Goal: Check status

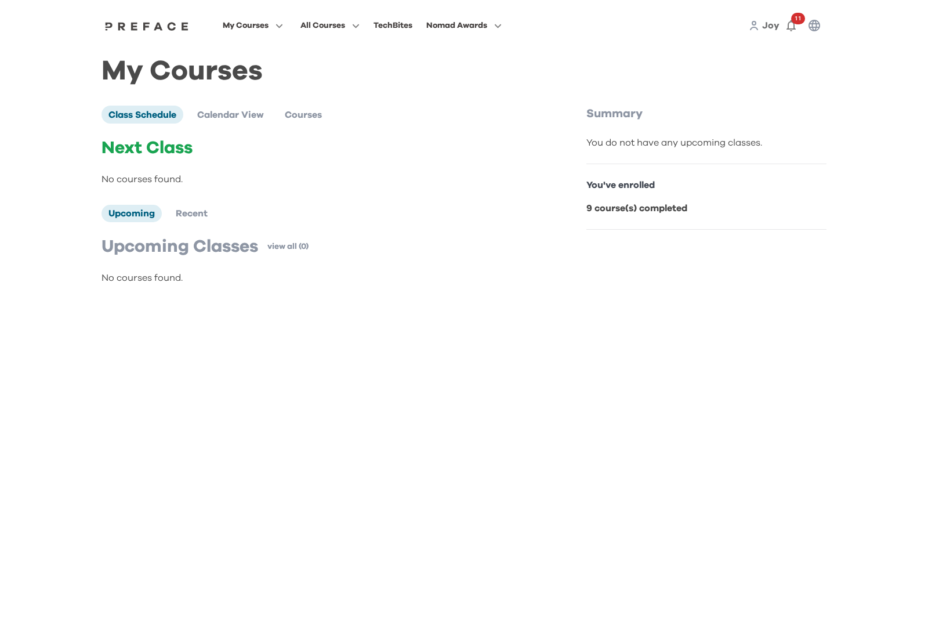
drag, startPoint x: 304, startPoint y: 153, endPoint x: 233, endPoint y: 129, distance: 74.7
click at [304, 153] on p "Next Class" at bounding box center [320, 148] width 436 height 21
click at [298, 111] on span "Courses" at bounding box center [303, 114] width 37 height 9
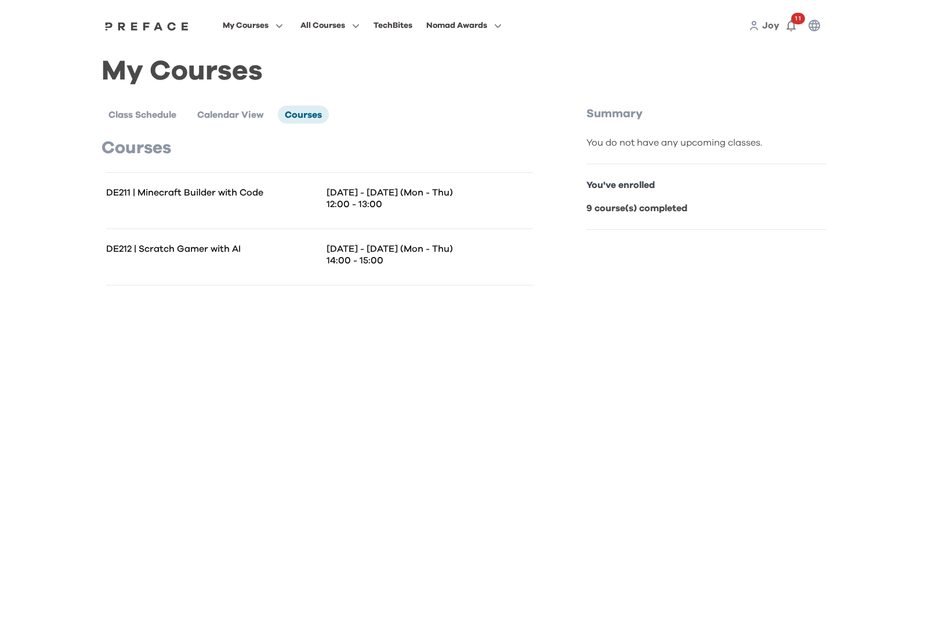
click at [211, 198] on p "DE211 | Minecraft Builder with Code" at bounding box center [213, 193] width 214 height 12
click at [363, 200] on p "12:00 - 13:00" at bounding box center [430, 204] width 207 height 12
click at [404, 187] on p "[DATE] - [DATE] (Mon - Thu)" at bounding box center [430, 193] width 207 height 12
click at [658, 209] on b "9 course(s) completed" at bounding box center [637, 208] width 101 height 9
click at [274, 23] on icon "button" at bounding box center [277, 25] width 12 height 9
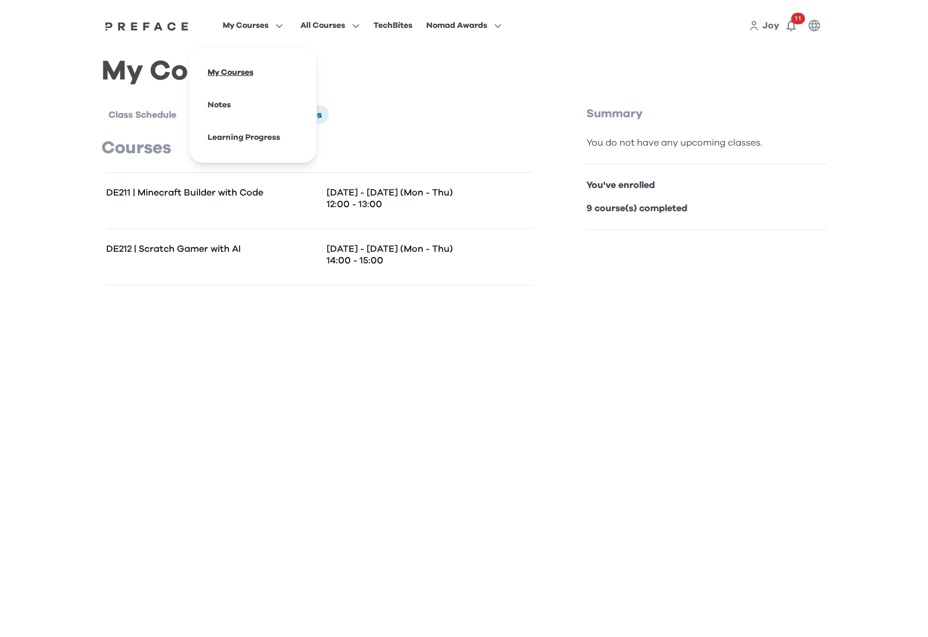
click at [245, 73] on span at bounding box center [252, 72] width 109 height 32
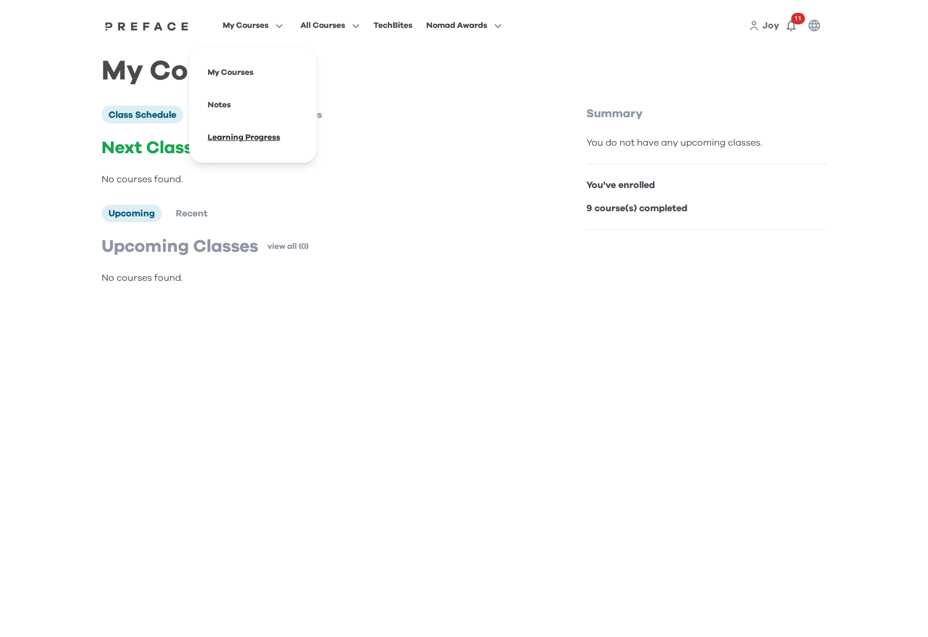
click at [223, 138] on span at bounding box center [252, 137] width 109 height 32
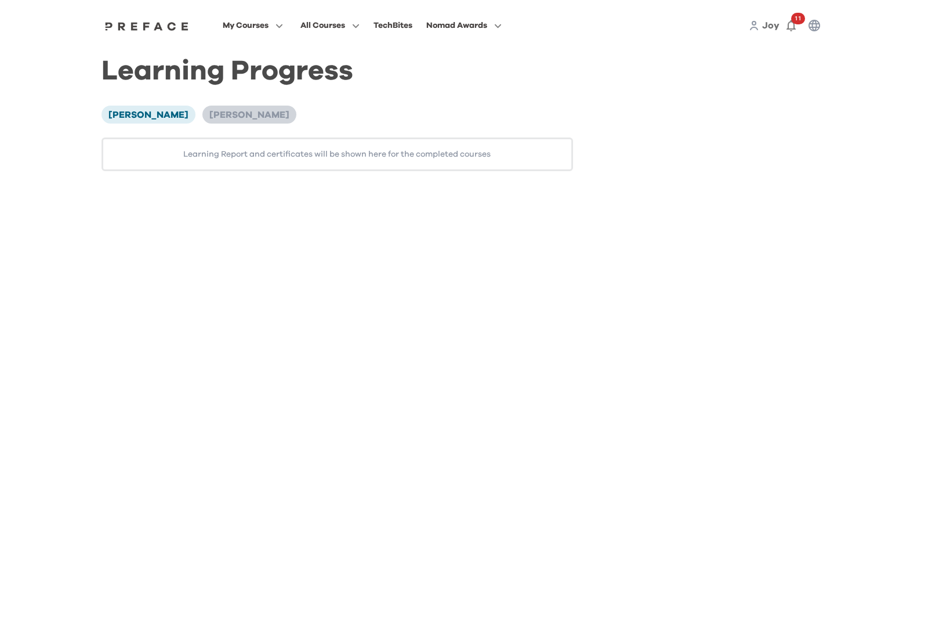
click at [209, 116] on span "[PERSON_NAME]" at bounding box center [249, 114] width 80 height 9
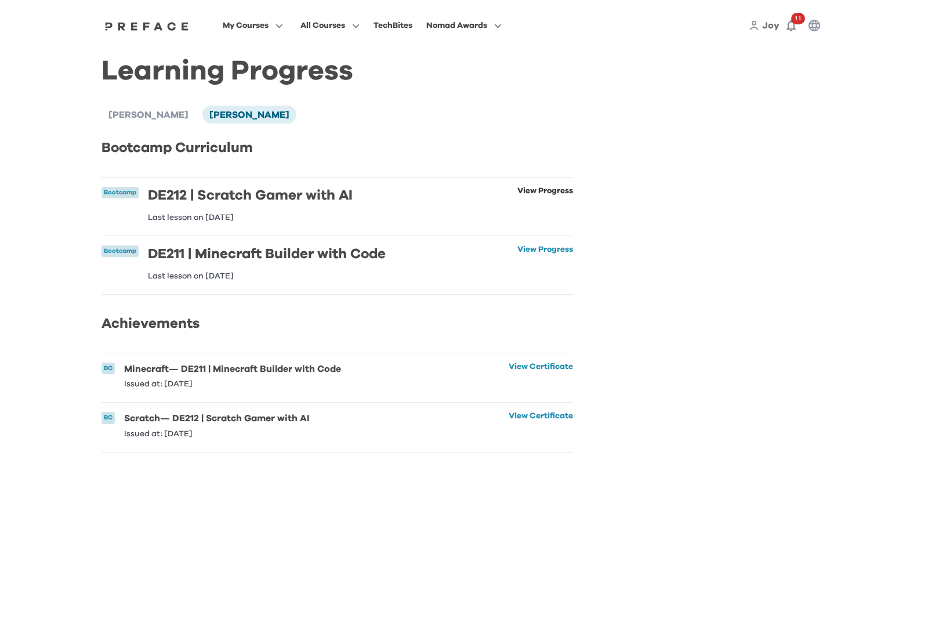
click at [528, 190] on link "View Progress" at bounding box center [546, 204] width 56 height 35
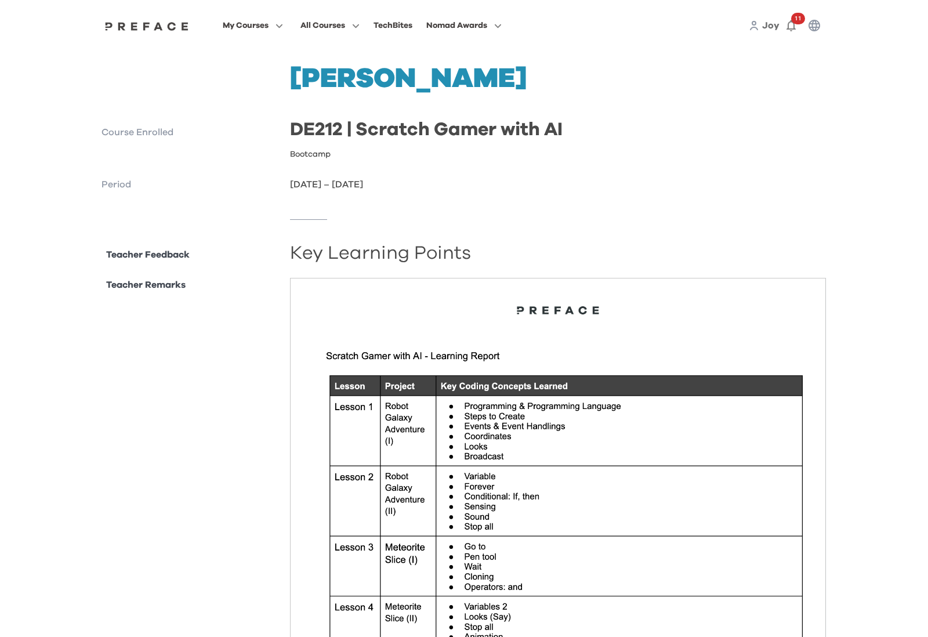
click at [161, 256] on p "Teacher Feedback" at bounding box center [148, 255] width 84 height 14
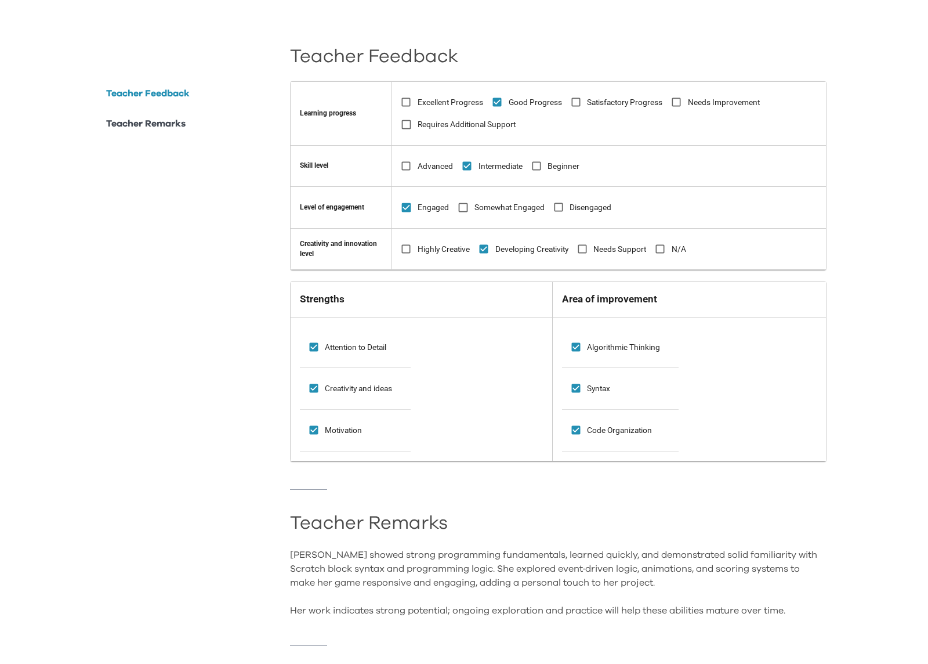
scroll to position [727, 0]
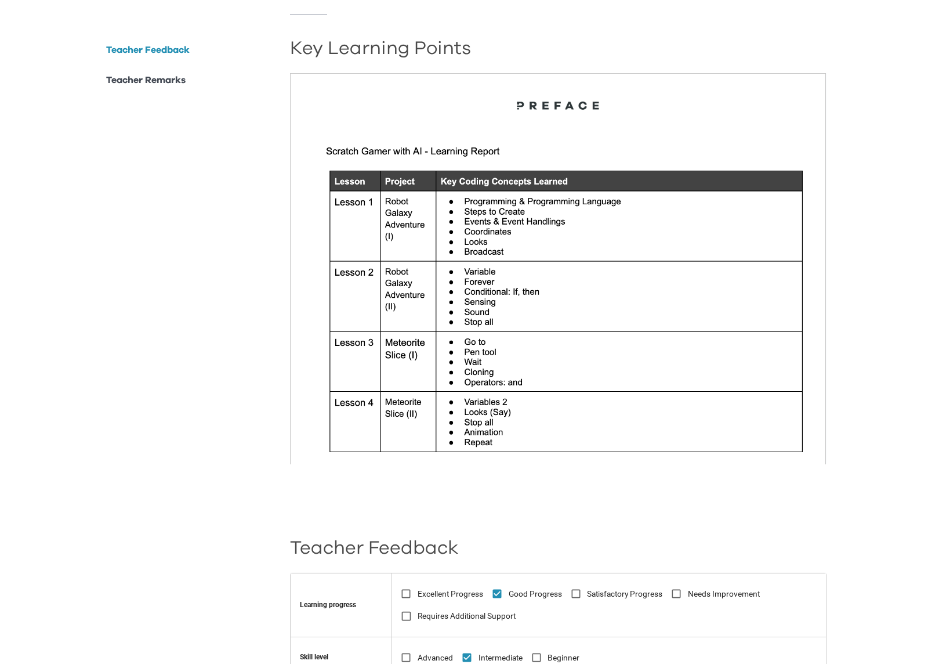
scroll to position [0, 0]
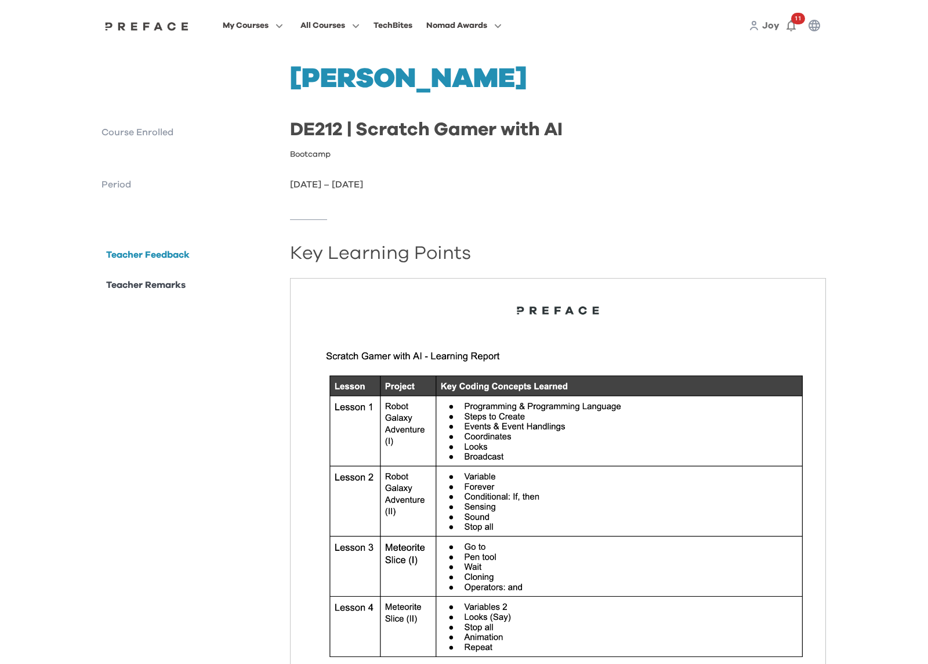
click at [763, 162] on div "Roxie Siu Course Enrolled DE212 | Scratch Gamer with AI Bootcamp Period 11 Aug …" at bounding box center [464, 128] width 725 height 126
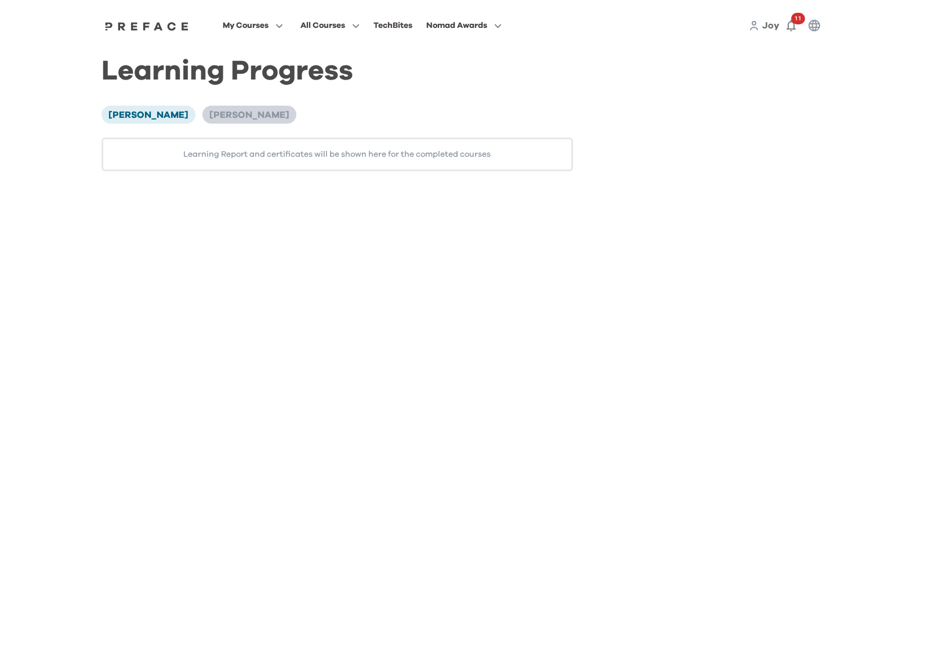
click at [209, 115] on span "Roxie Siu" at bounding box center [249, 114] width 80 height 9
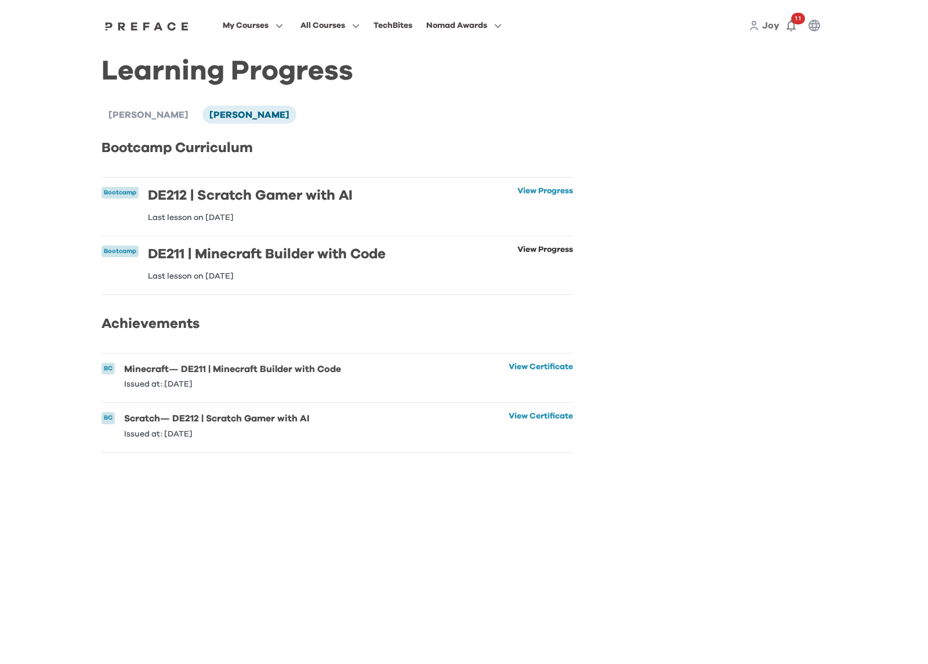
click at [532, 248] on link "View Progress" at bounding box center [546, 262] width 56 height 35
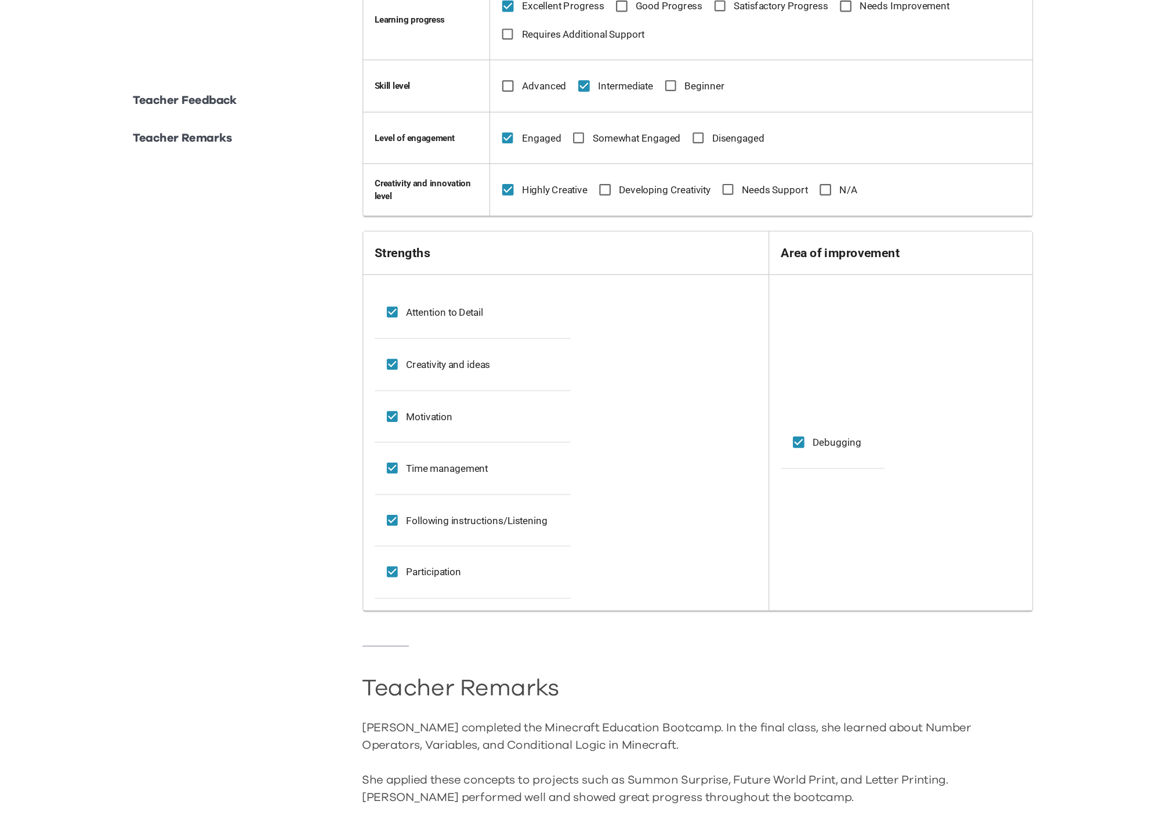
scroll to position [703, 0]
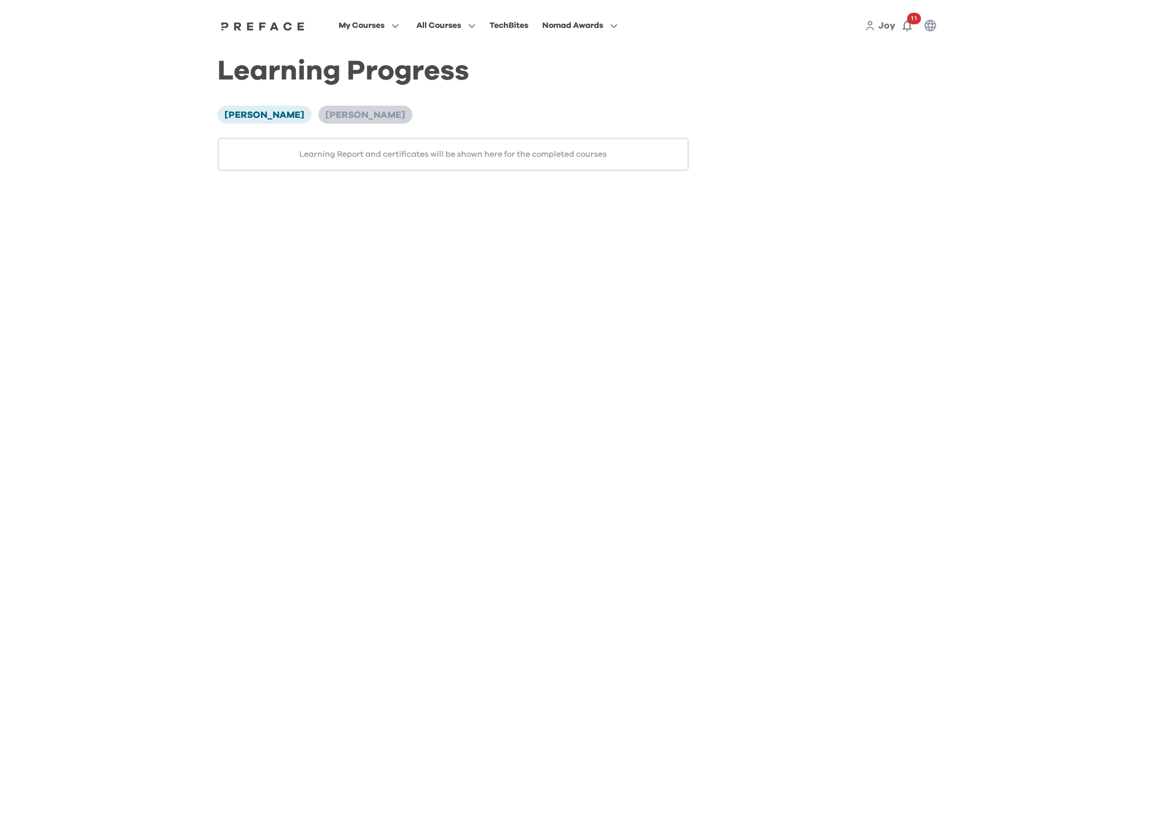
click at [326, 114] on span "Roxie Siu" at bounding box center [366, 114] width 80 height 9
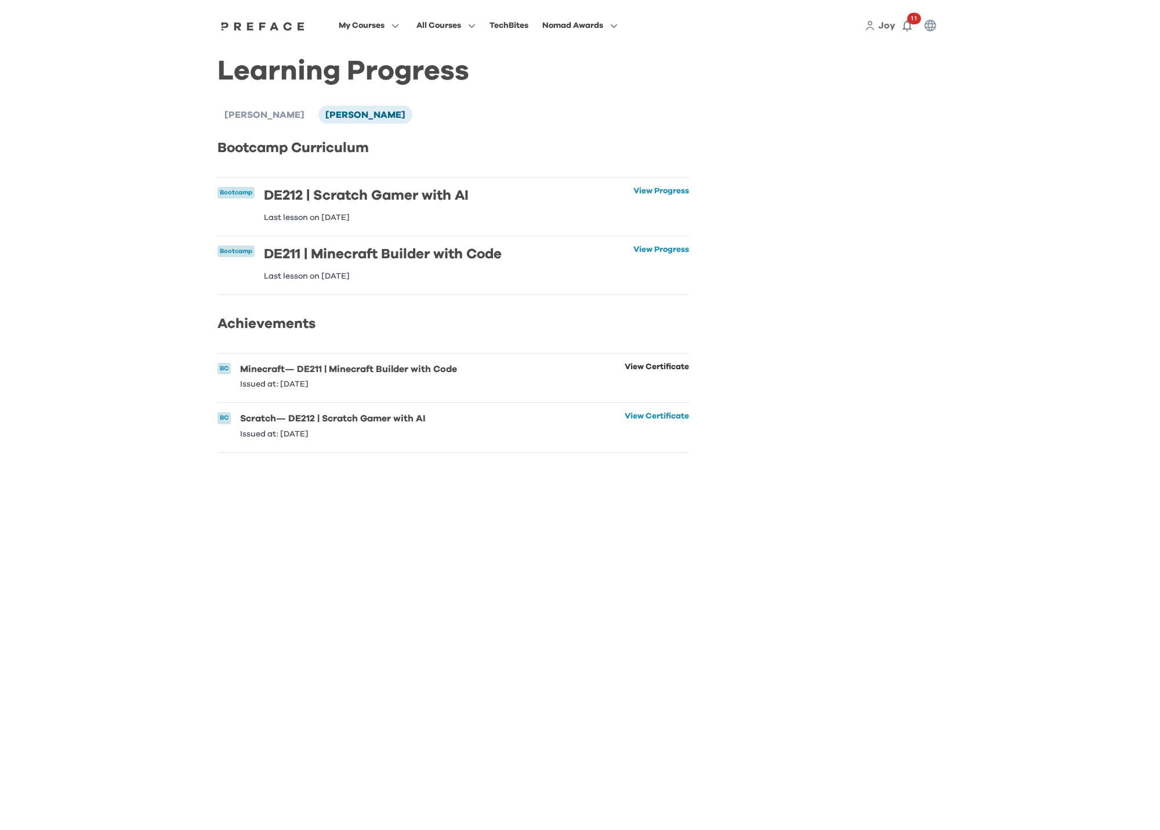
click at [646, 379] on link "View Certificate" at bounding box center [657, 376] width 64 height 26
click at [657, 422] on link "View Certificate" at bounding box center [657, 425] width 64 height 26
